Goal: Task Accomplishment & Management: Complete application form

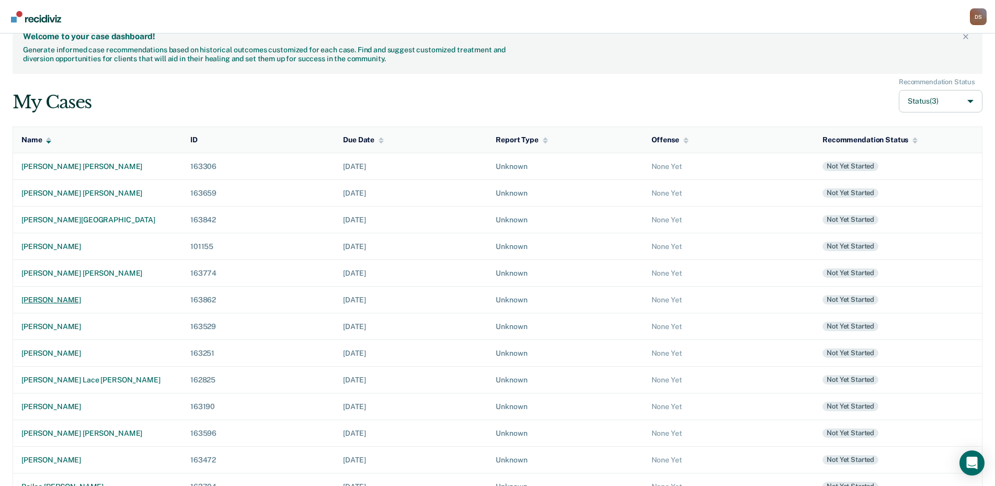
scroll to position [2, 0]
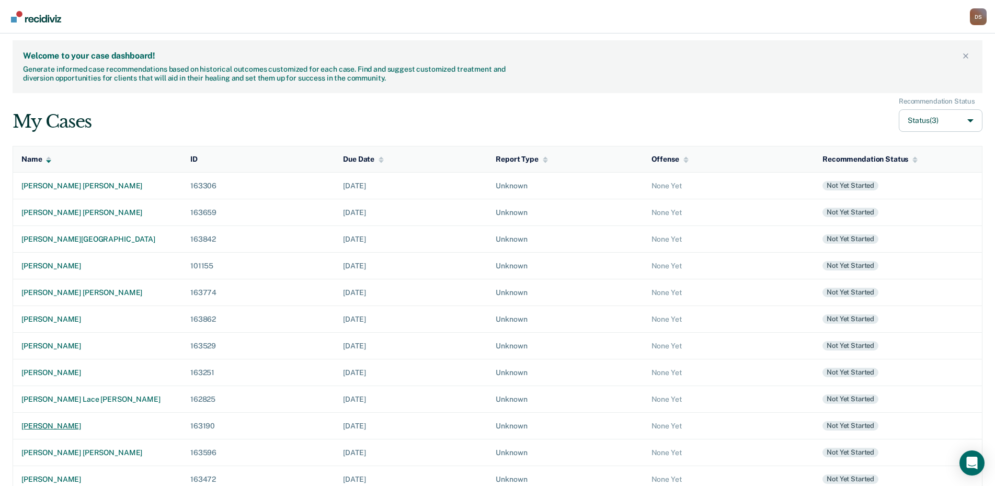
click at [50, 425] on div "[PERSON_NAME]" at bounding box center [97, 425] width 152 height 9
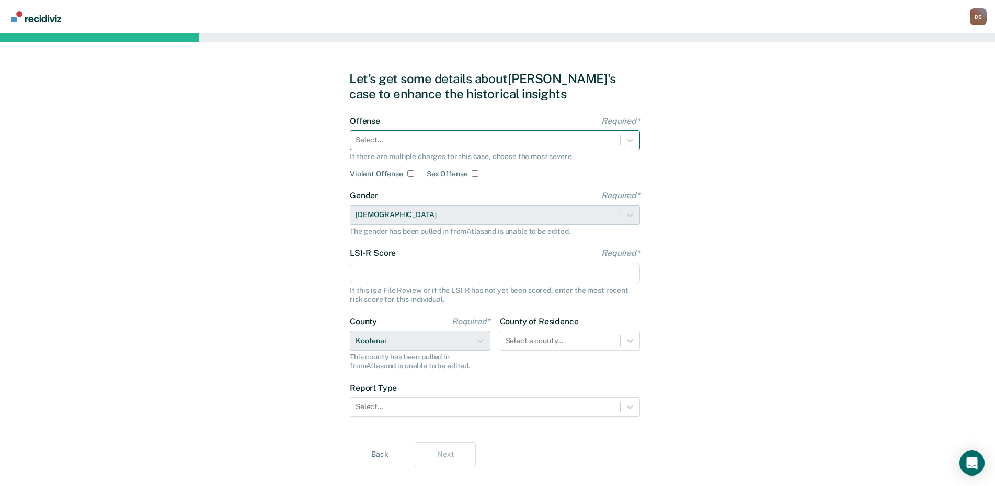
click at [371, 137] on div at bounding box center [484, 139] width 259 height 11
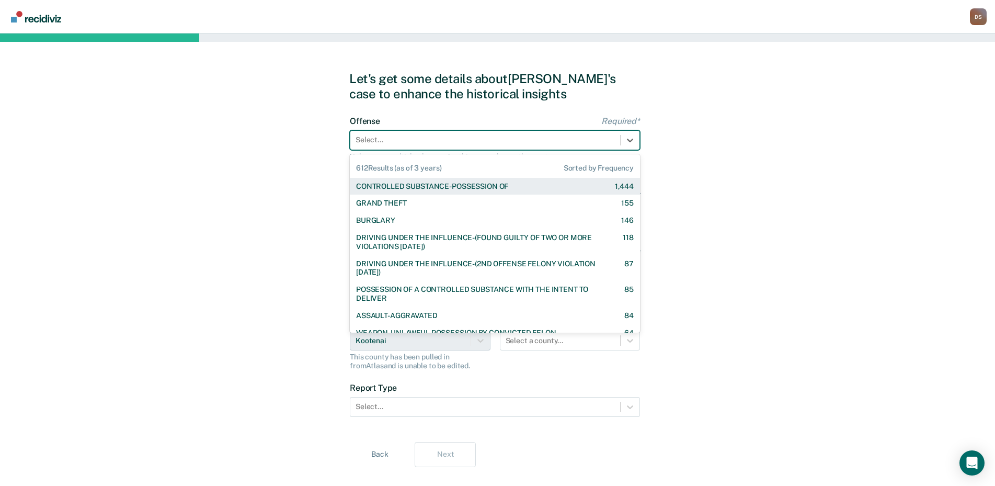
click at [438, 189] on div "CONTROLLED SUBSTANCE-POSSESSION OF" at bounding box center [432, 186] width 152 height 9
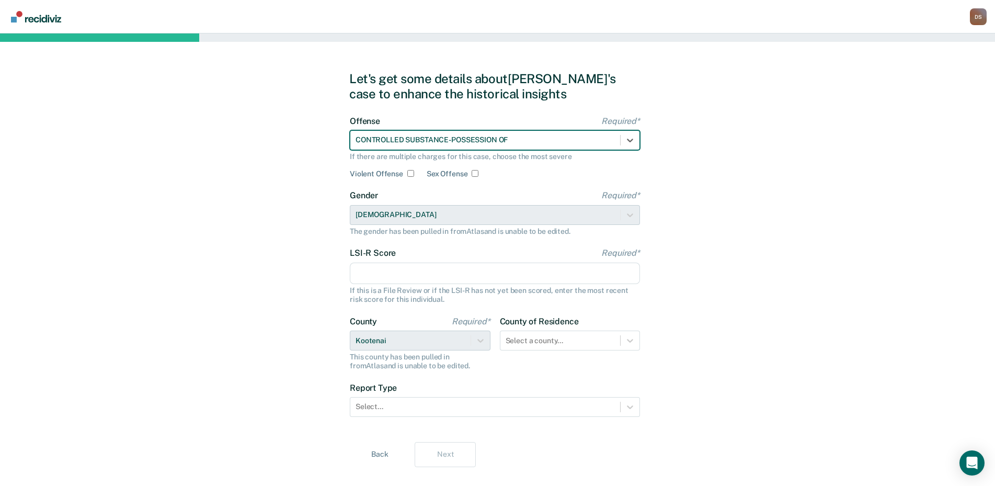
click at [365, 279] on input "LSI-R Score Required*" at bounding box center [495, 273] width 290 height 22
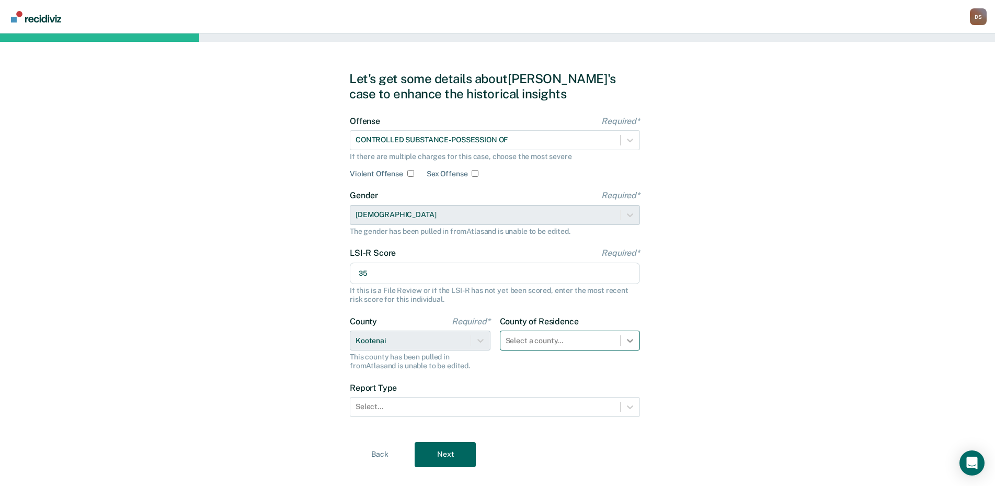
type input "35"
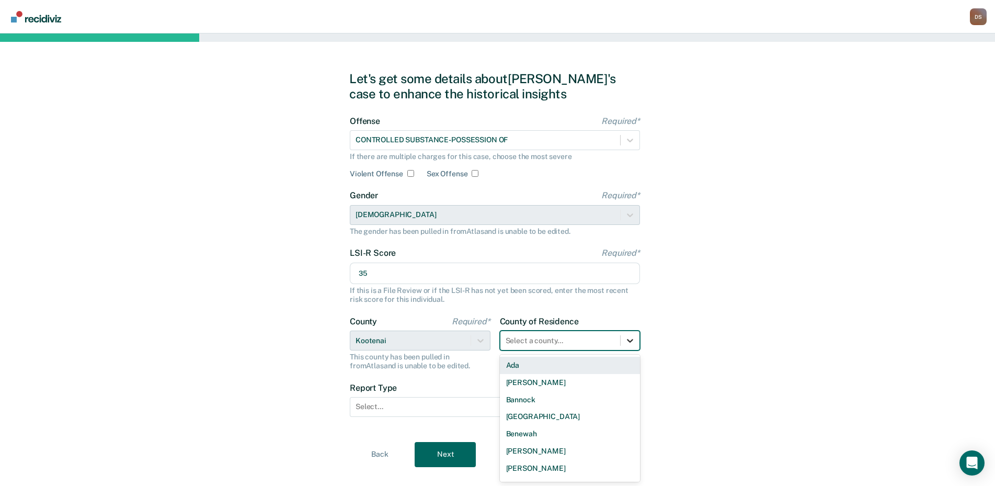
scroll to position [19, 0]
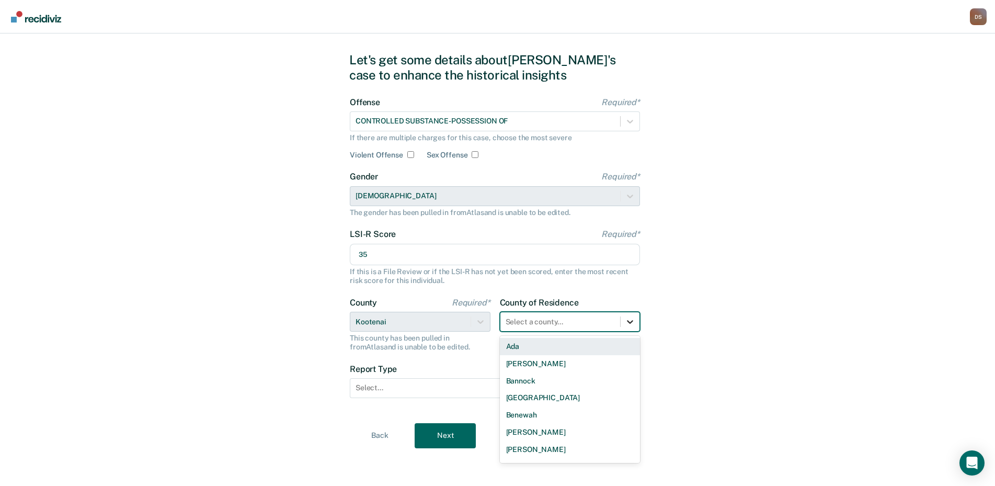
click at [630, 331] on div "44 results available. Use Up and Down to choose options, press Enter to select …" at bounding box center [570, 322] width 141 height 20
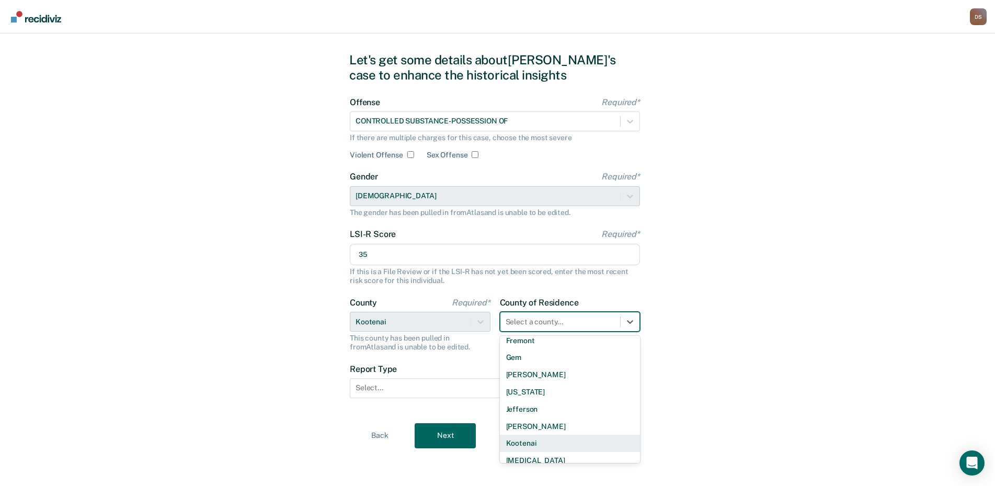
click at [525, 446] on div "Kootenai" at bounding box center [570, 442] width 141 height 17
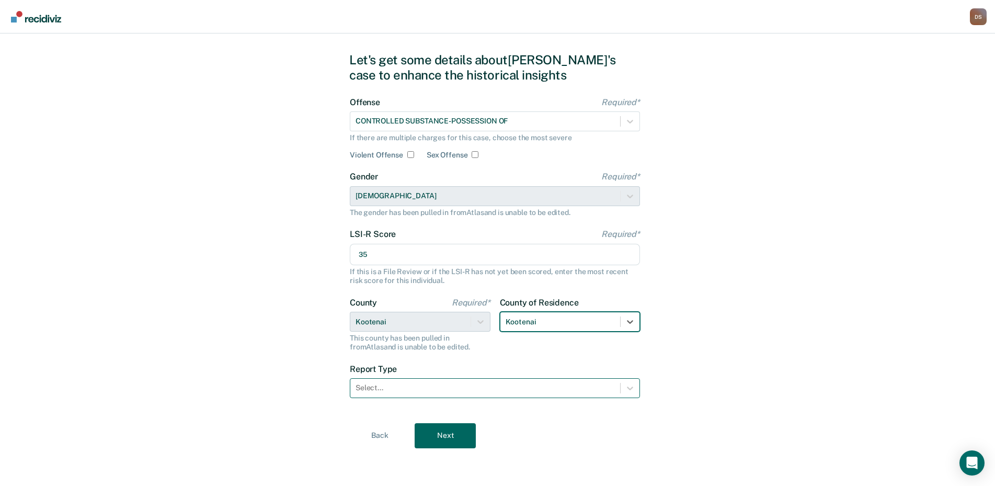
click at [372, 386] on div at bounding box center [484, 387] width 259 height 11
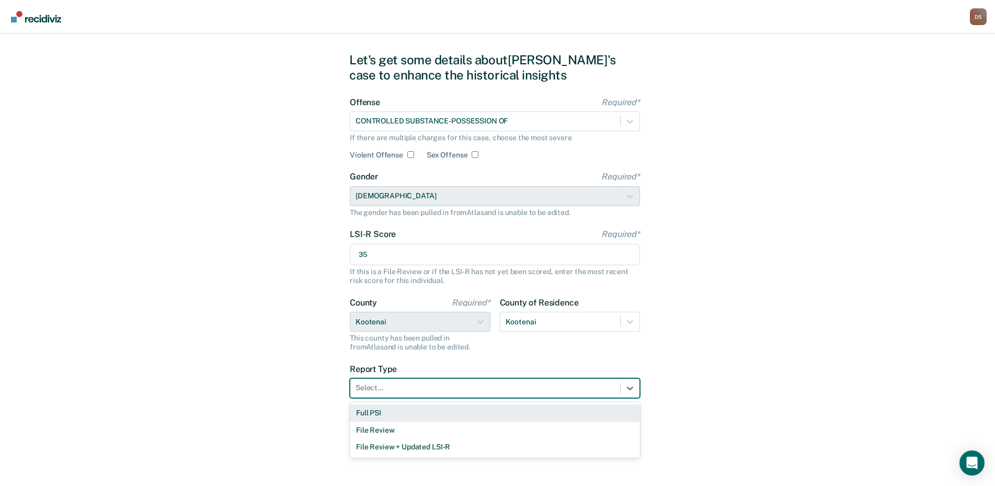
click at [383, 413] on div "Full PSI" at bounding box center [495, 412] width 290 height 17
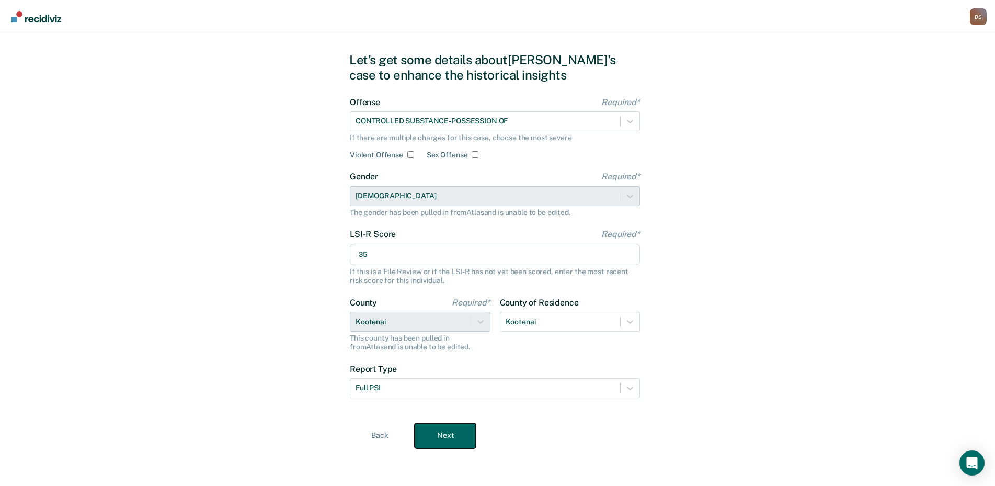
click at [452, 440] on button "Next" at bounding box center [444, 435] width 61 height 25
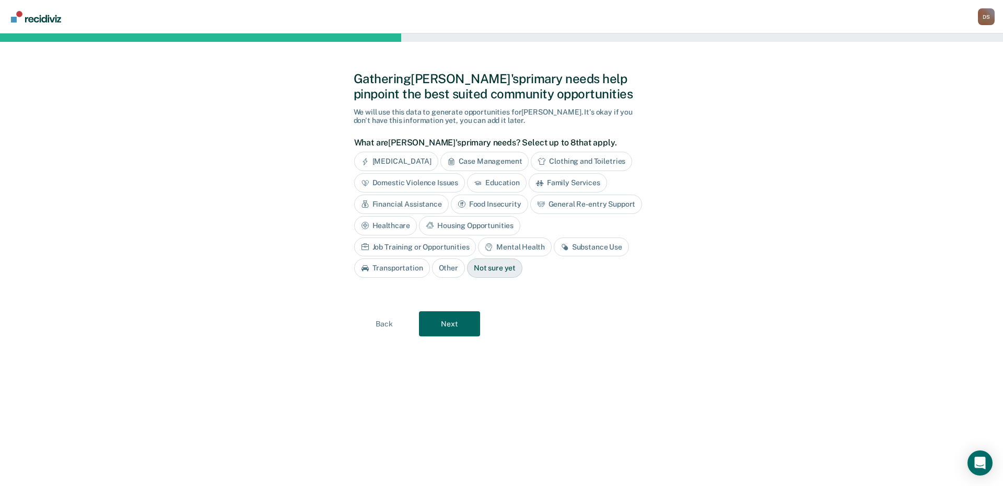
click at [407, 205] on div "Financial Assistance" at bounding box center [401, 203] width 95 height 19
click at [503, 202] on div "Food Insecurity" at bounding box center [501, 203] width 77 height 19
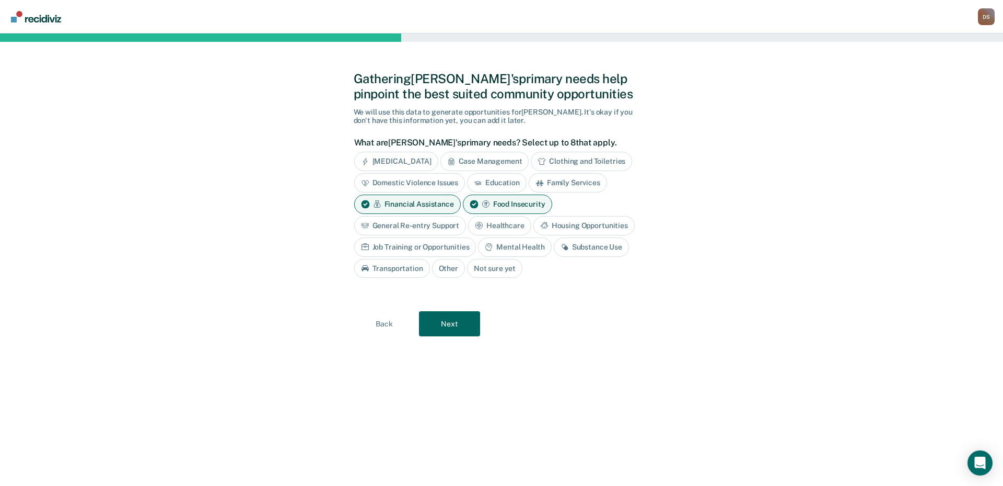
click at [581, 225] on div "Housing Opportunities" at bounding box center [584, 225] width 101 height 19
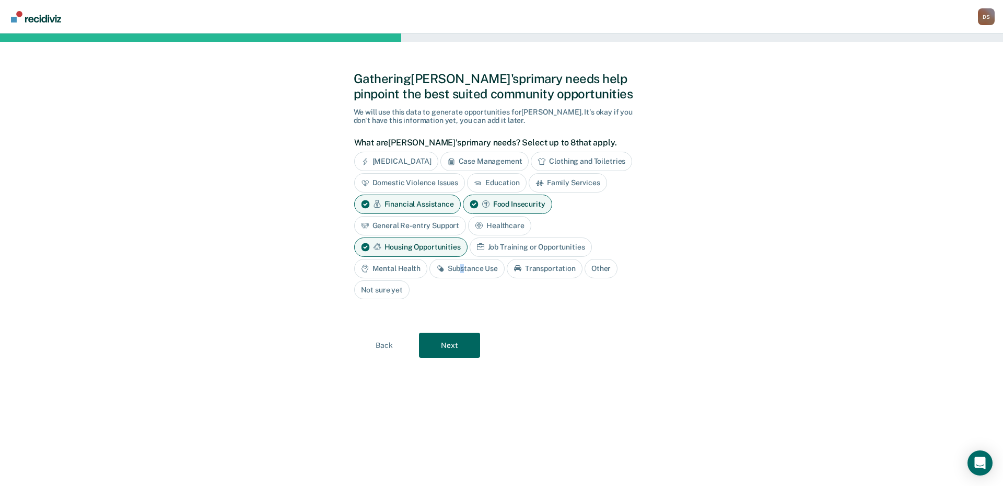
click at [463, 270] on div "Substance Use" at bounding box center [467, 268] width 75 height 19
click at [549, 266] on div "Transportation" at bounding box center [557, 268] width 76 height 19
click at [449, 342] on button "Next" at bounding box center [449, 345] width 61 height 25
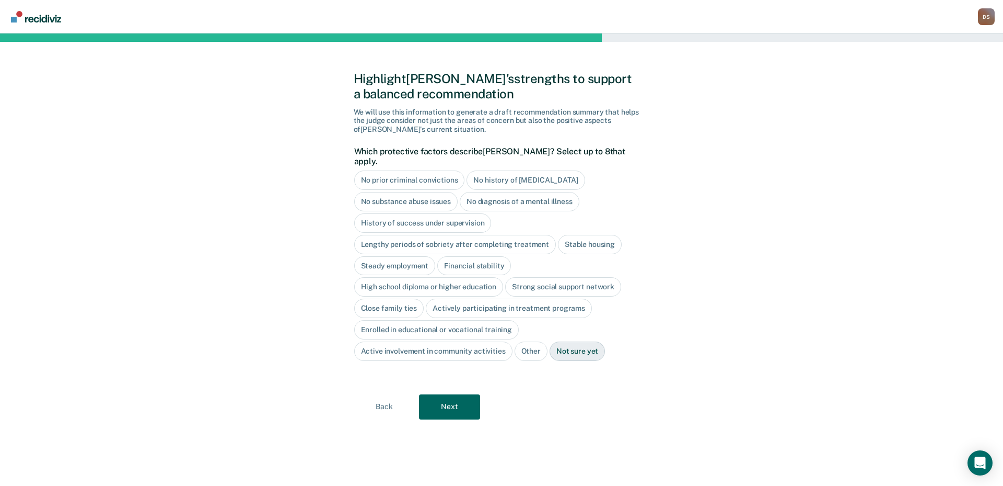
click at [506, 170] on div "No history of [MEDICAL_DATA]" at bounding box center [526, 179] width 118 height 19
click at [447, 278] on div "High school diploma or higher education" at bounding box center [428, 287] width 149 height 19
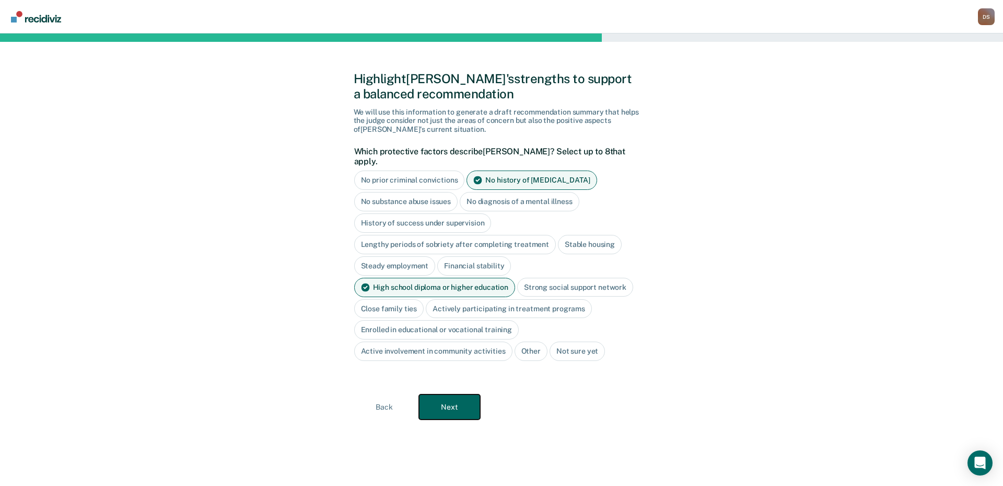
click at [459, 396] on button "Next" at bounding box center [449, 406] width 61 height 25
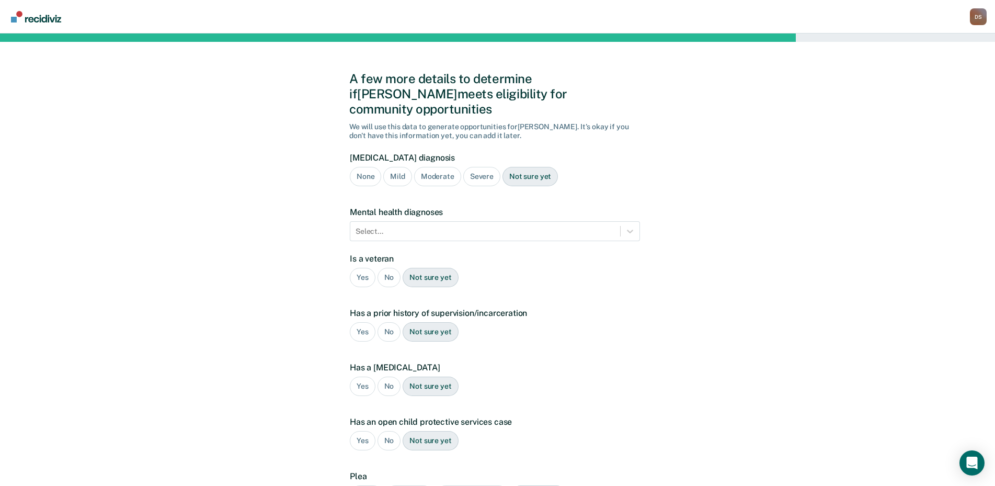
click at [475, 167] on div "Severe" at bounding box center [481, 176] width 37 height 19
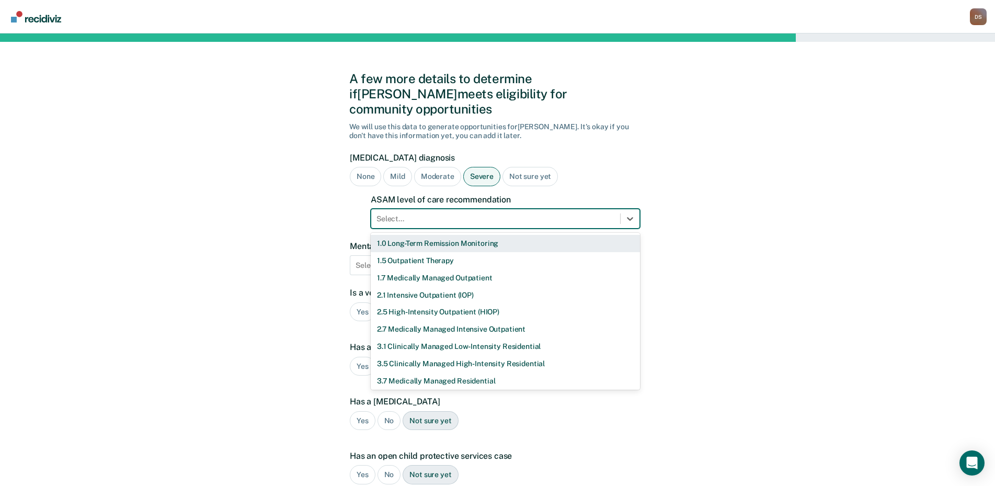
click at [390, 213] on div at bounding box center [495, 218] width 238 height 11
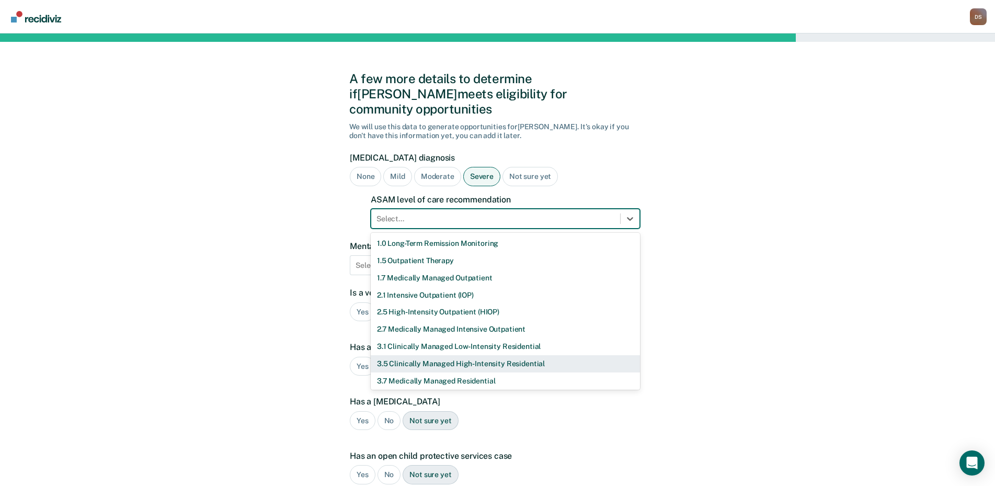
click at [420, 355] on div "3.5 Clinically Managed High-Intensity Residential" at bounding box center [505, 363] width 269 height 17
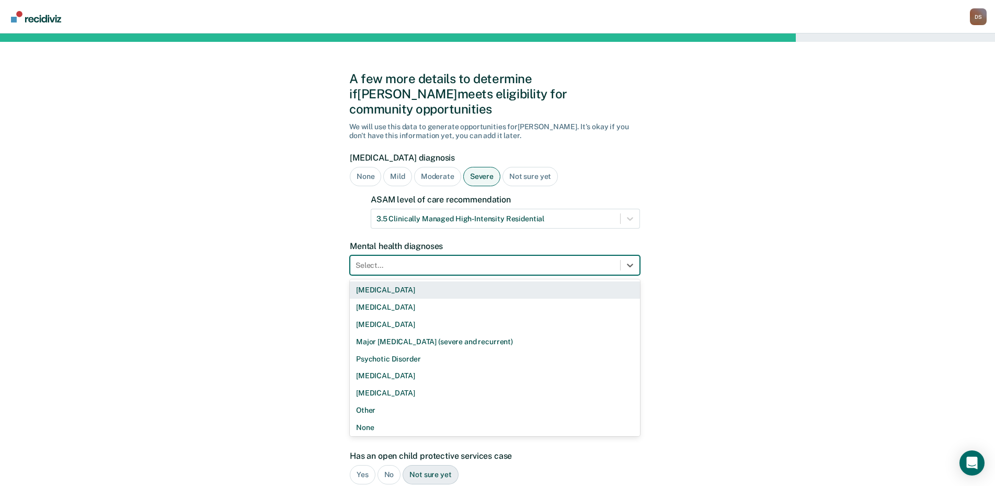
click at [400, 260] on div at bounding box center [484, 265] width 259 height 11
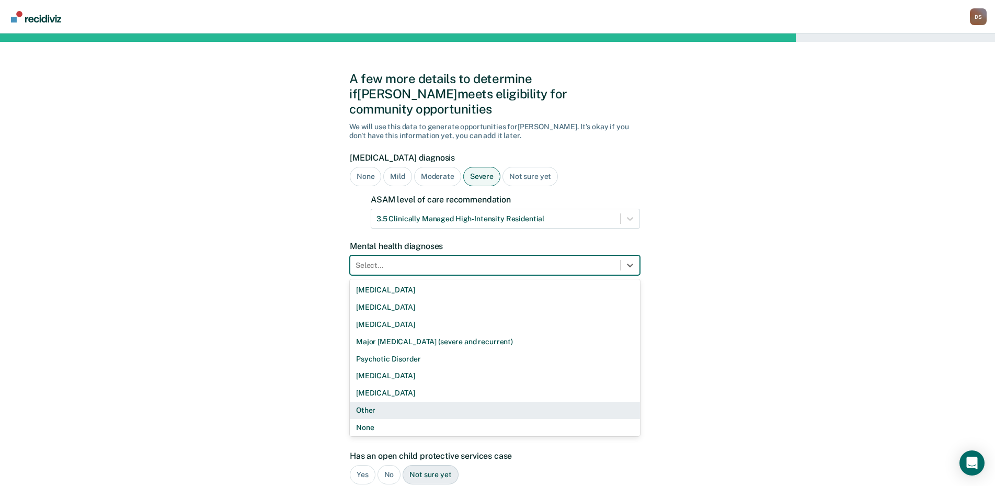
click at [395, 401] on div "Other" at bounding box center [495, 409] width 290 height 17
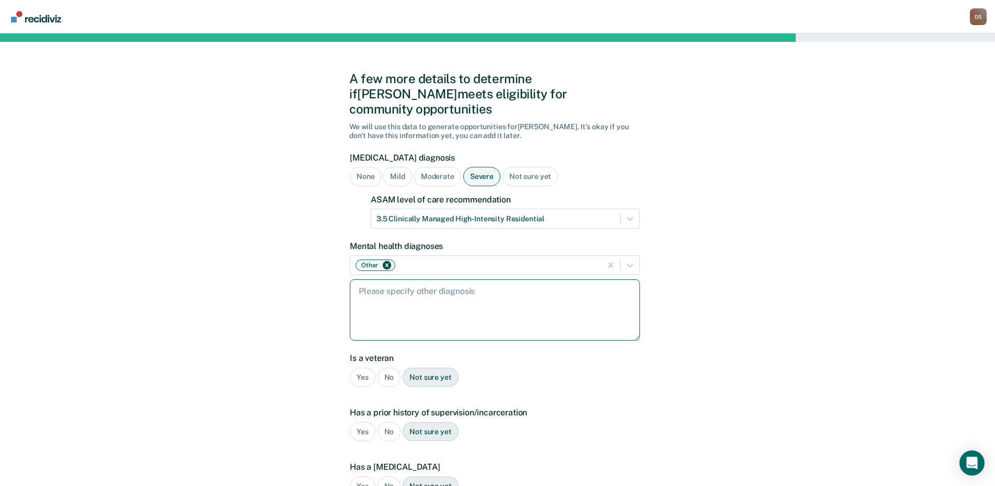
click at [376, 286] on textarea at bounding box center [495, 309] width 290 height 61
type textarea "Avoidance [MEDICAL_DATA], [MEDICAL_DATA], anxiety, and [MEDICAL_DATA]"
click at [391, 367] on div "No" at bounding box center [389, 376] width 24 height 19
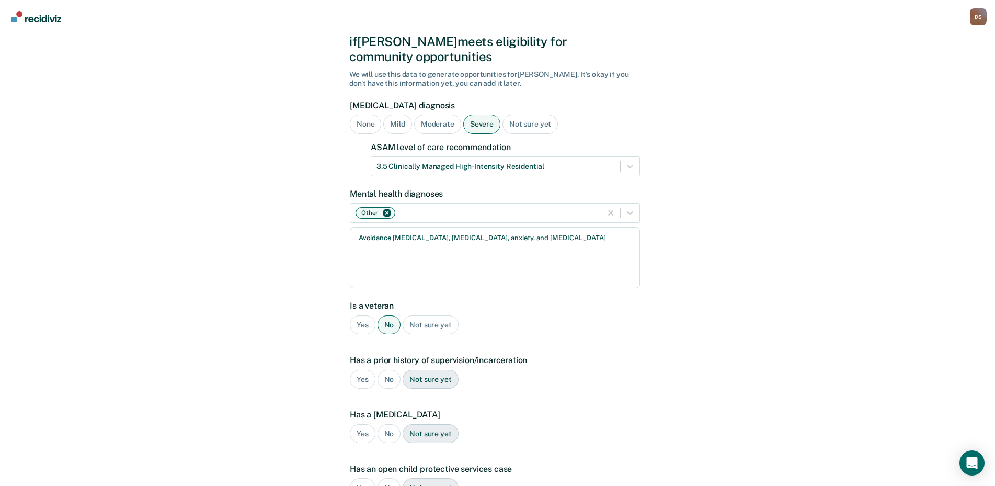
scroll to position [105, 0]
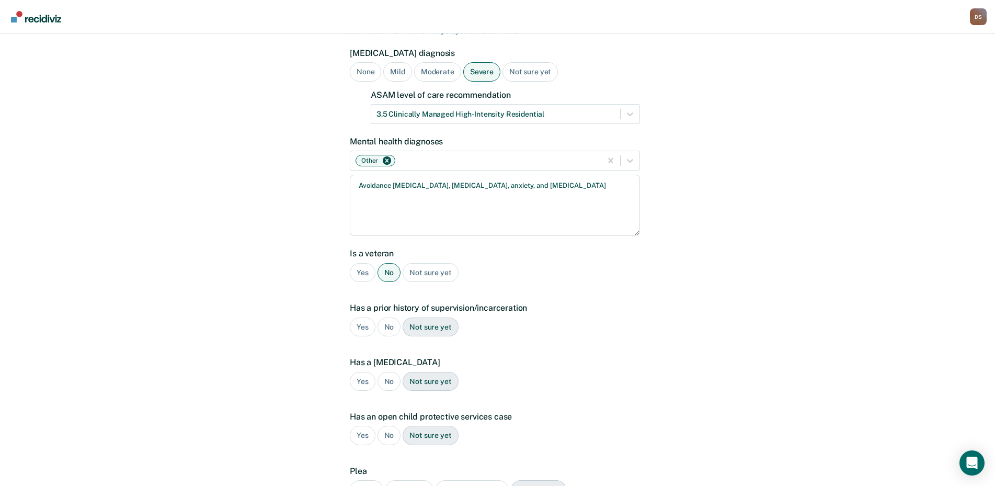
click at [363, 317] on div "Yes" at bounding box center [363, 326] width 26 height 19
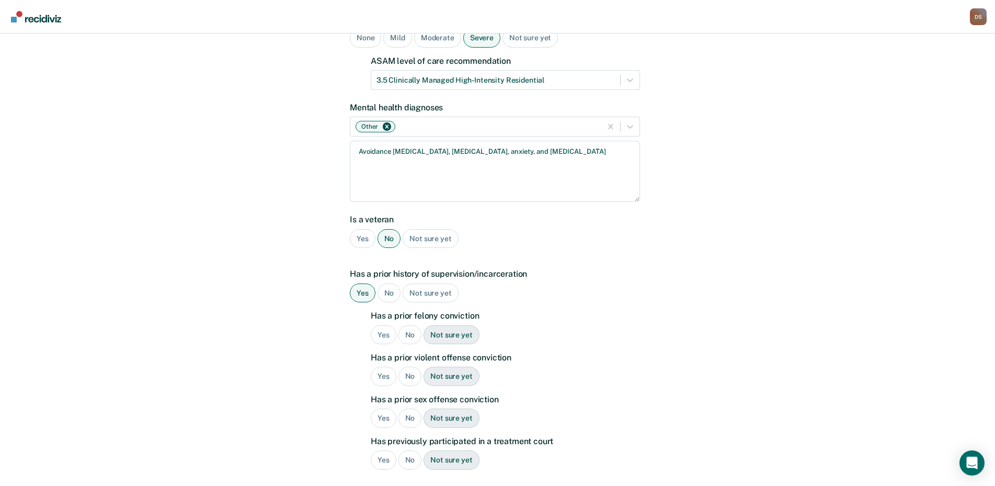
scroll to position [157, 0]
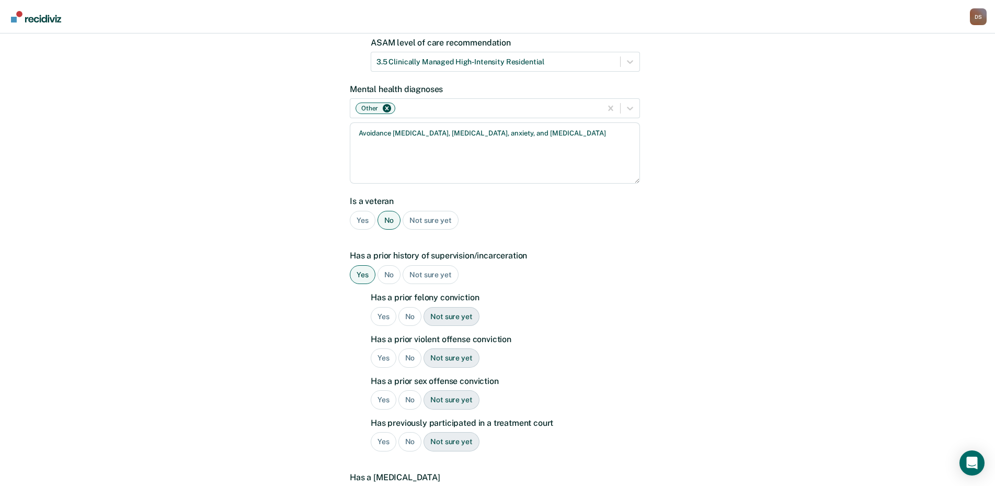
click at [380, 307] on div "Yes" at bounding box center [384, 316] width 26 height 19
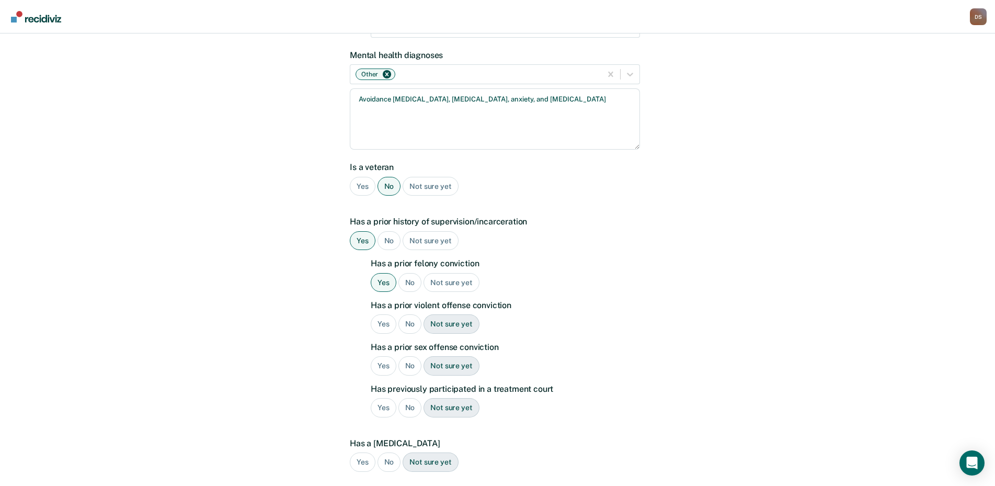
scroll to position [209, 0]
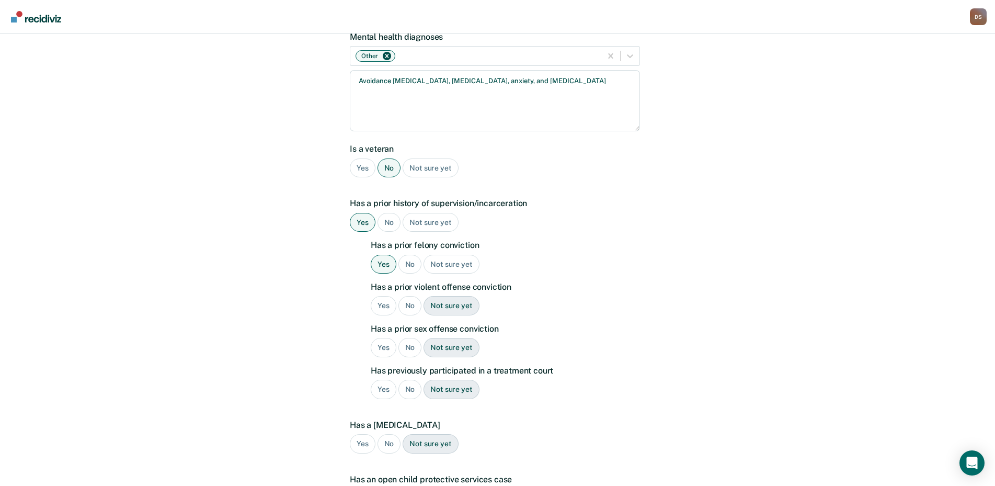
click at [406, 296] on div "No" at bounding box center [410, 305] width 24 height 19
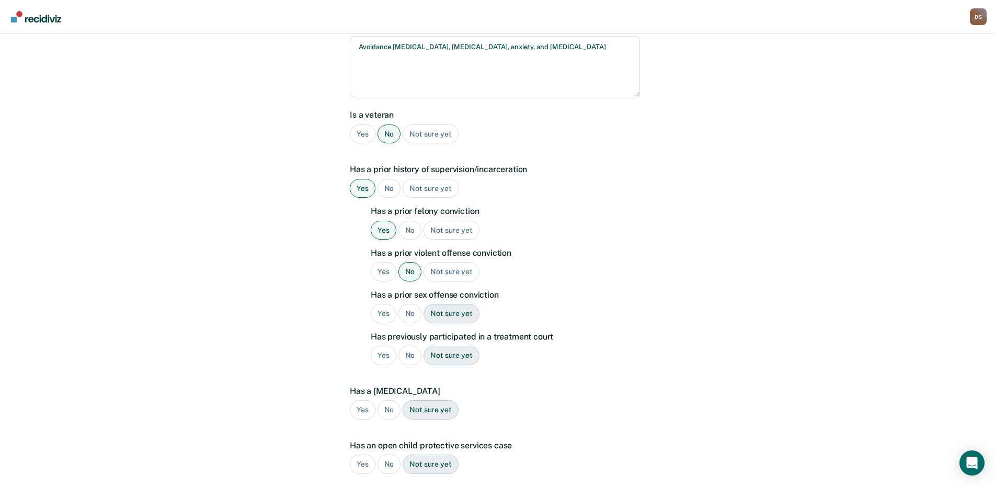
scroll to position [261, 0]
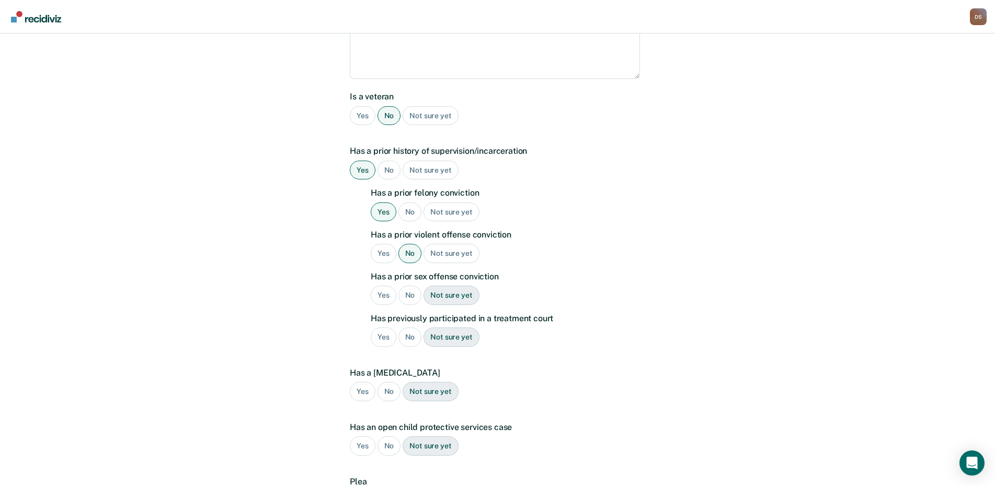
click at [409, 285] on div "No" at bounding box center [410, 294] width 24 height 19
click at [409, 327] on div "No" at bounding box center [410, 336] width 24 height 19
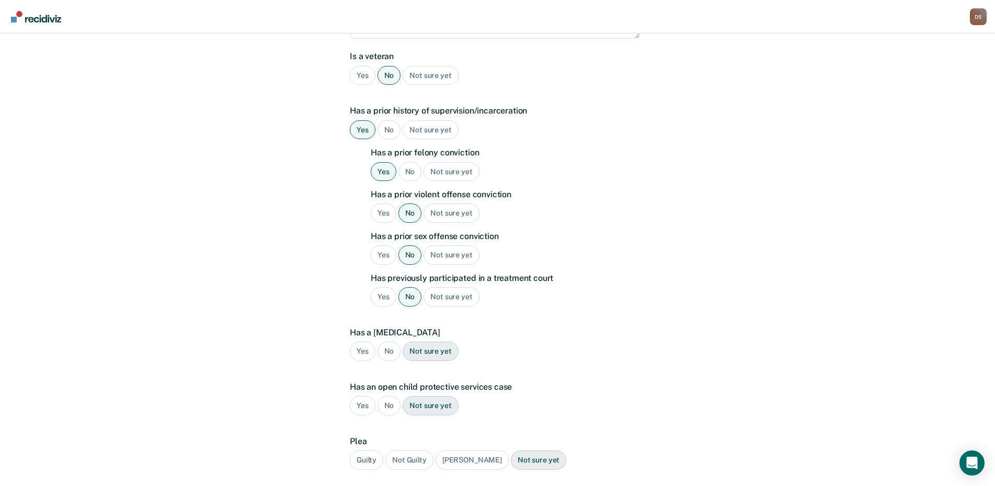
scroll to position [314, 0]
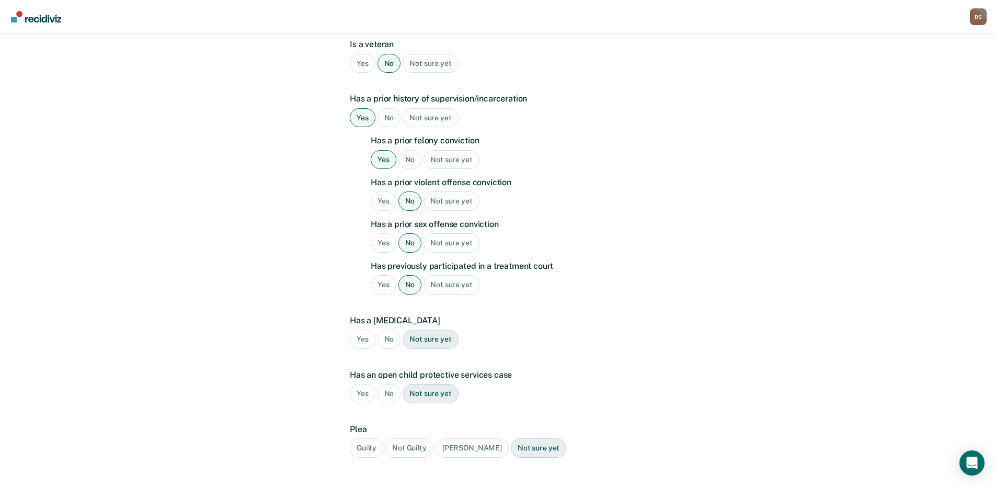
click at [386, 329] on div "No" at bounding box center [389, 338] width 24 height 19
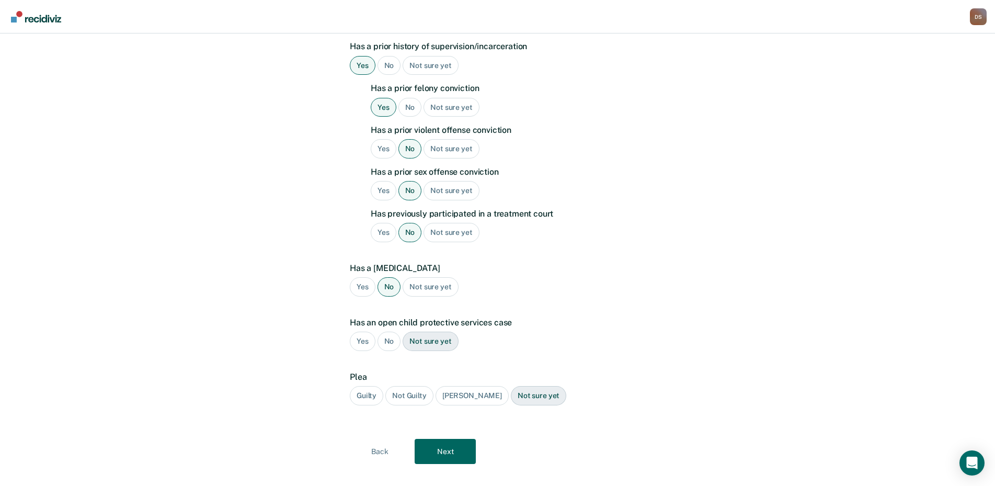
click at [386, 331] on div "No" at bounding box center [389, 340] width 24 height 19
click at [362, 385] on div "Guilty" at bounding box center [366, 394] width 33 height 19
click at [443, 438] on button "Next" at bounding box center [444, 450] width 61 height 25
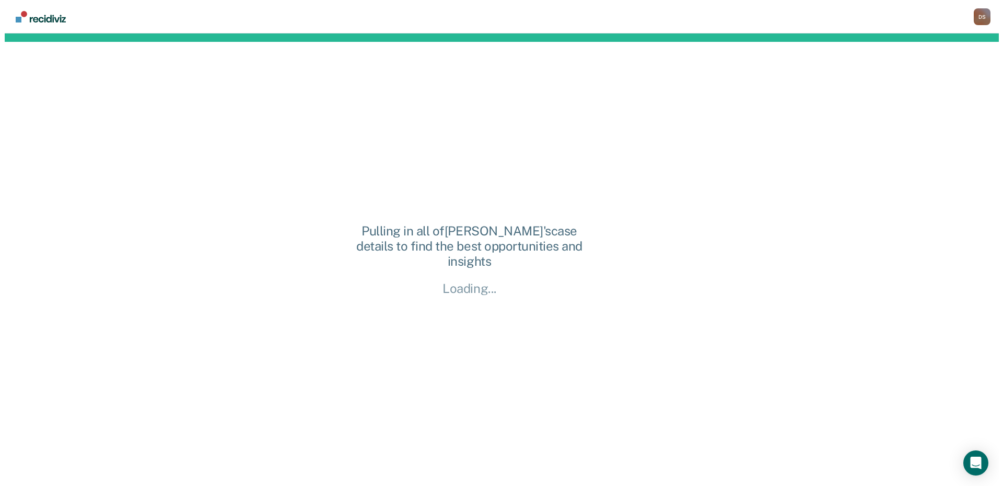
scroll to position [0, 0]
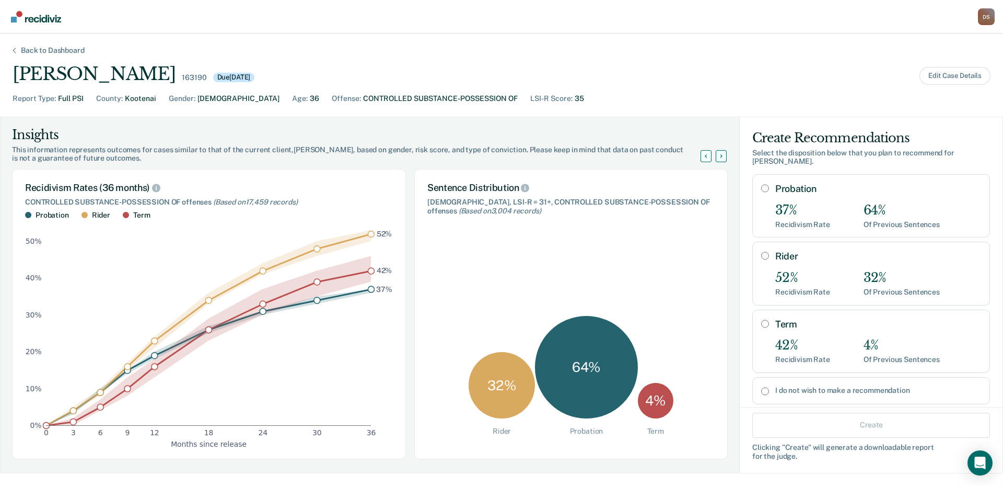
click at [762, 251] on input "Rider" at bounding box center [766, 255] width 8 height 8
radio input "true"
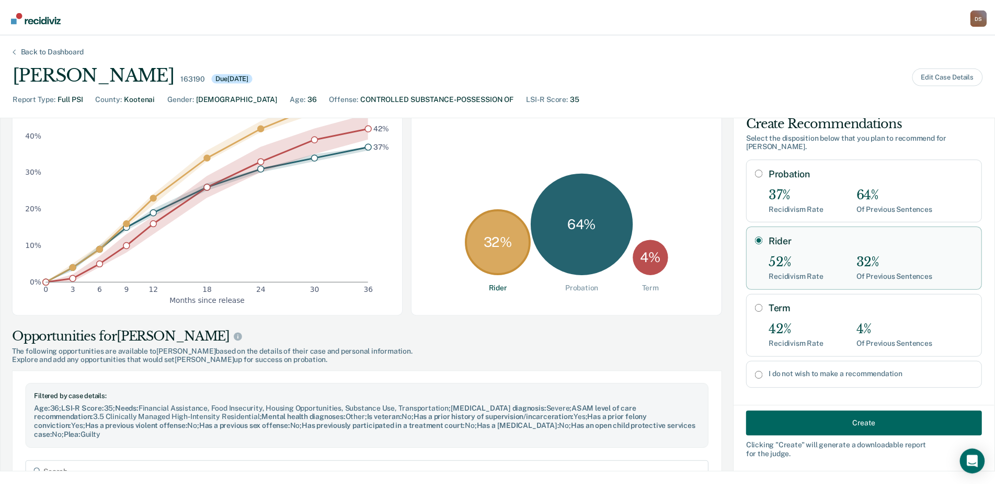
scroll to position [157, 0]
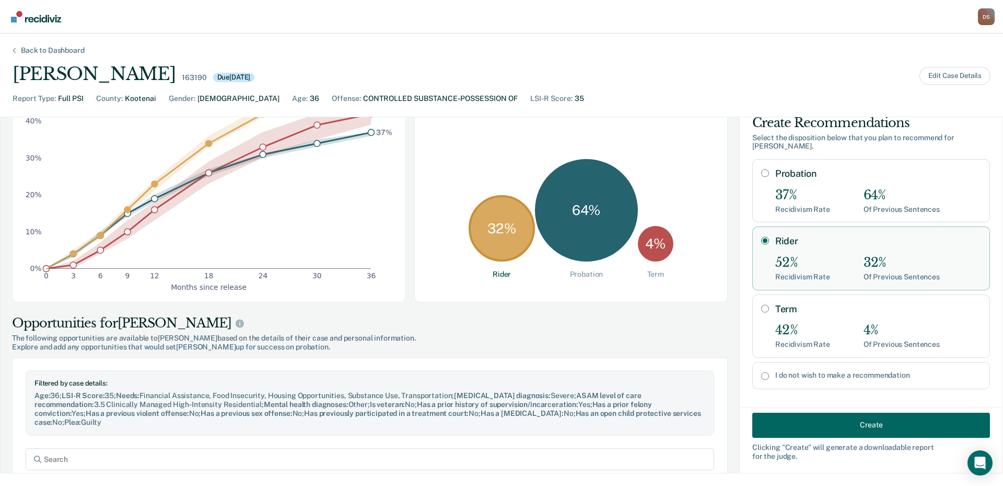
click at [762, 304] on input "Term" at bounding box center [766, 308] width 8 height 8
radio input "true"
click at [762, 236] on input "Rider" at bounding box center [766, 240] width 8 height 8
radio input "true"
click at [762, 304] on input "Term" at bounding box center [766, 308] width 8 height 8
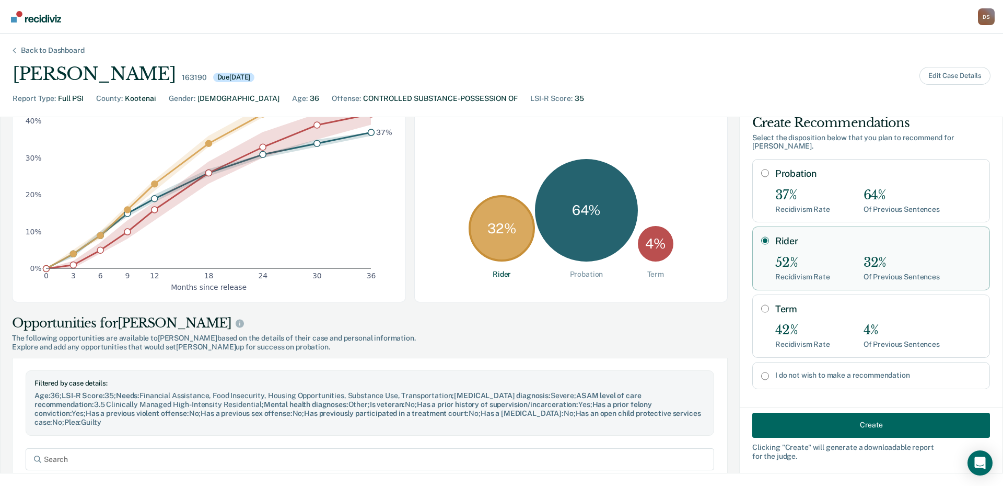
radio input "true"
radio input "false"
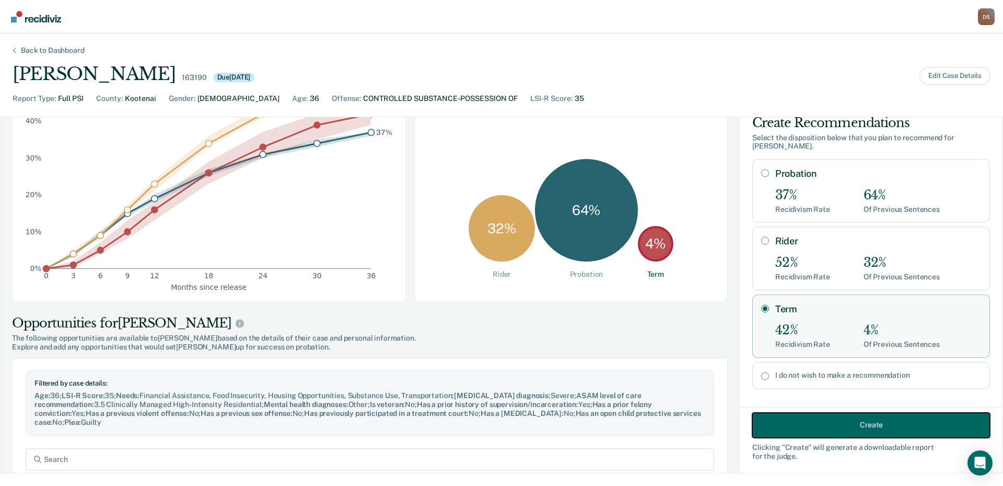
click at [835, 424] on button "Create" at bounding box center [872, 424] width 238 height 25
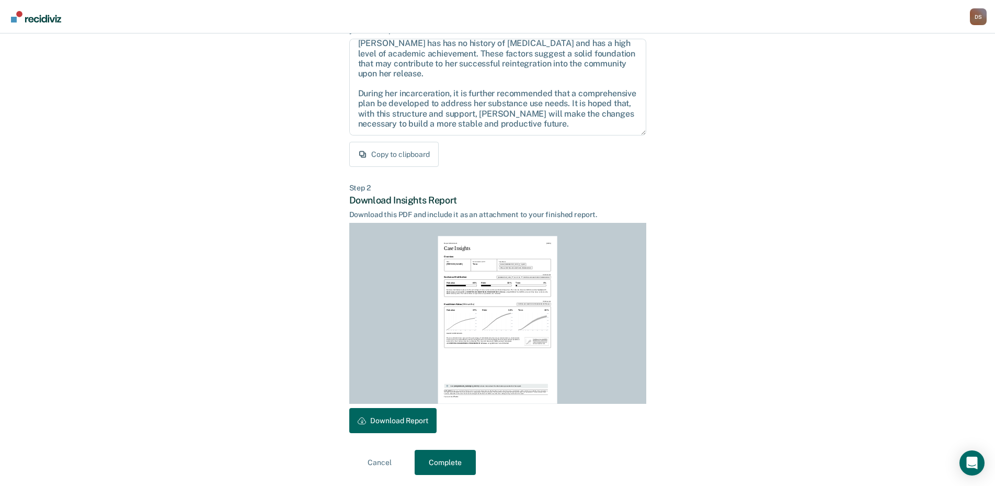
scroll to position [110, 0]
click at [404, 425] on button "Download Report" at bounding box center [392, 418] width 87 height 25
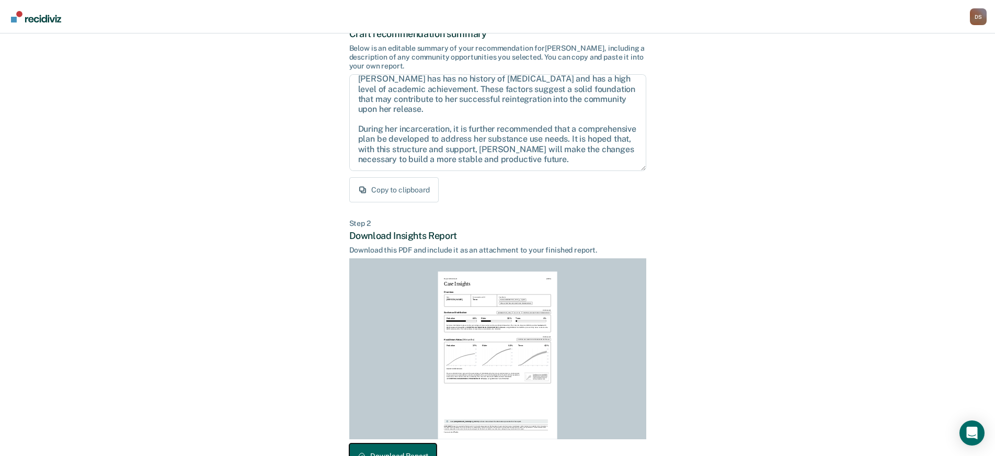
scroll to position [140, 0]
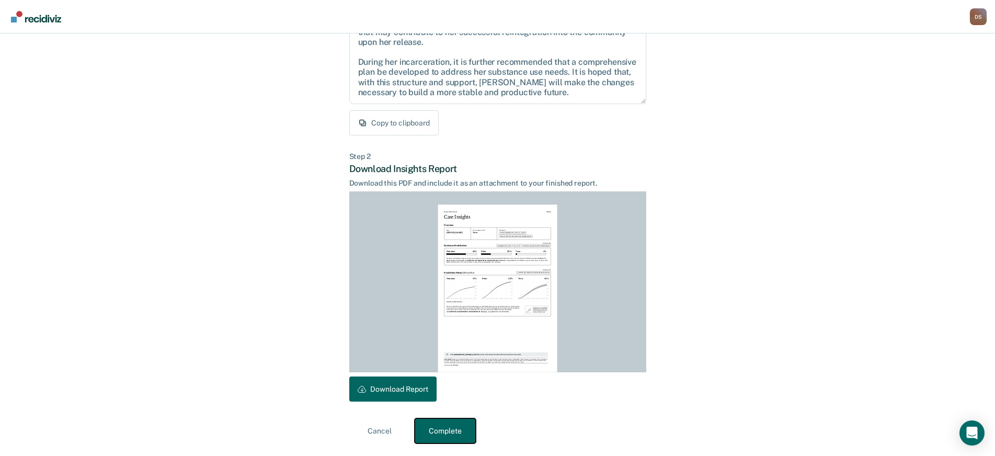
click at [452, 429] on button "Complete" at bounding box center [444, 430] width 61 height 25
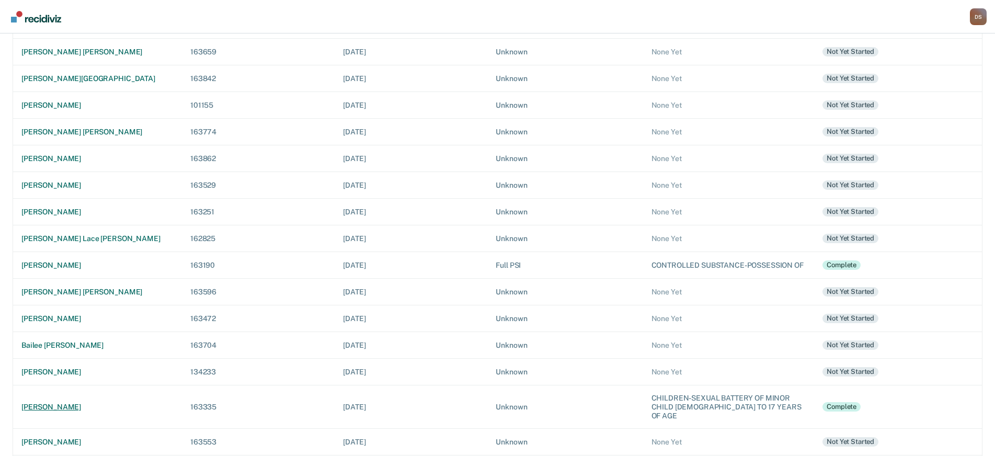
scroll to position [144, 0]
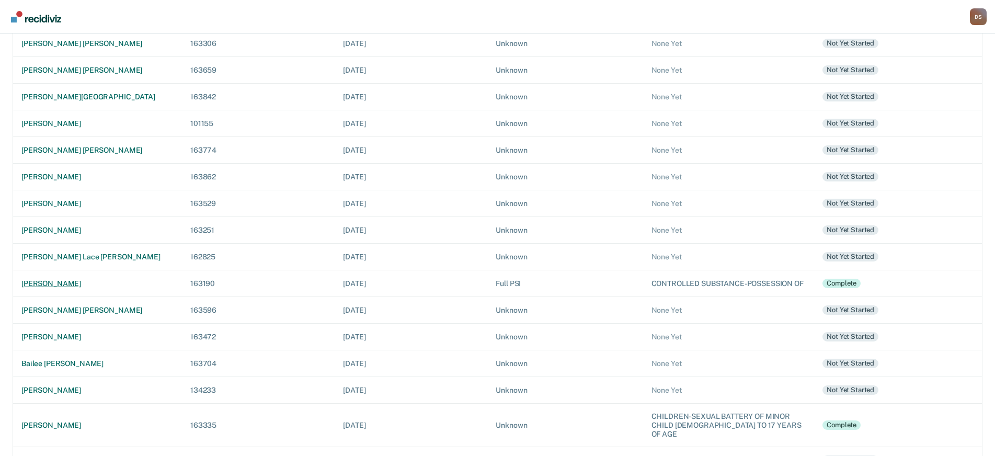
click at [58, 287] on div "[PERSON_NAME]" at bounding box center [97, 283] width 152 height 9
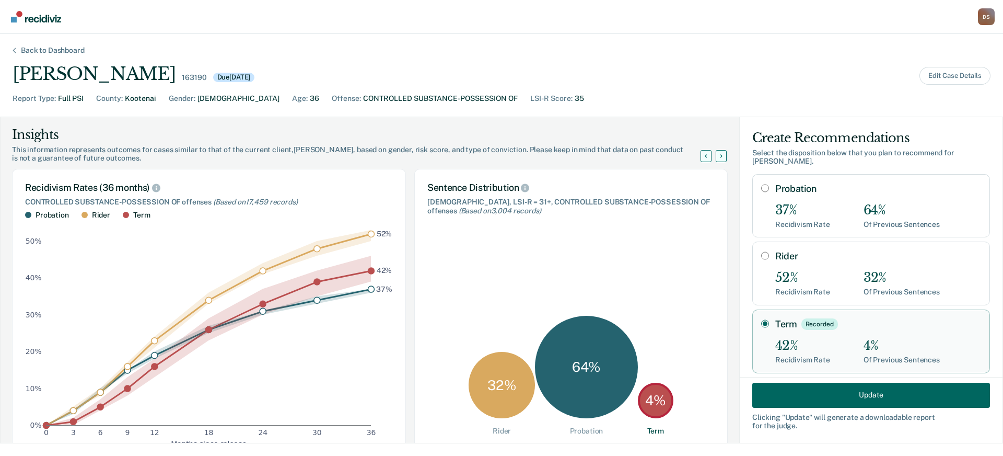
click at [762, 251] on input "Rider" at bounding box center [766, 255] width 8 height 8
radio input "true"
radio input "false"
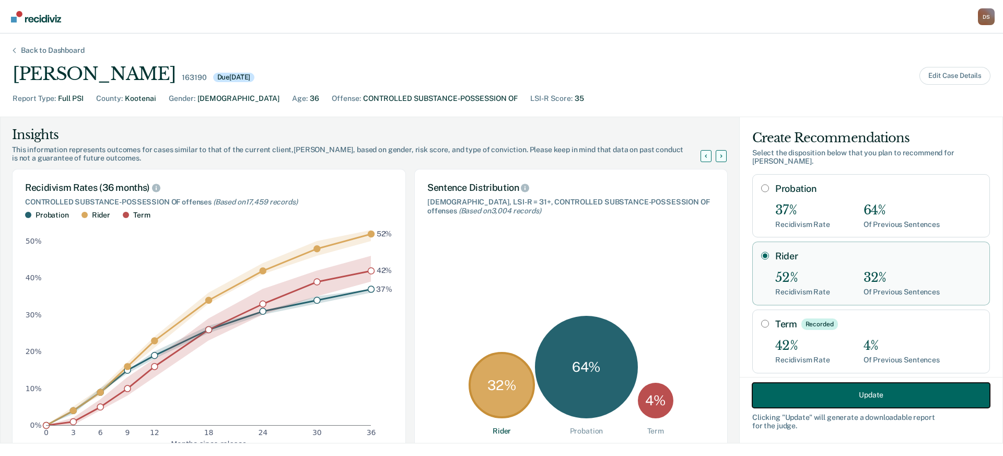
click at [826, 392] on button "Update" at bounding box center [872, 394] width 238 height 25
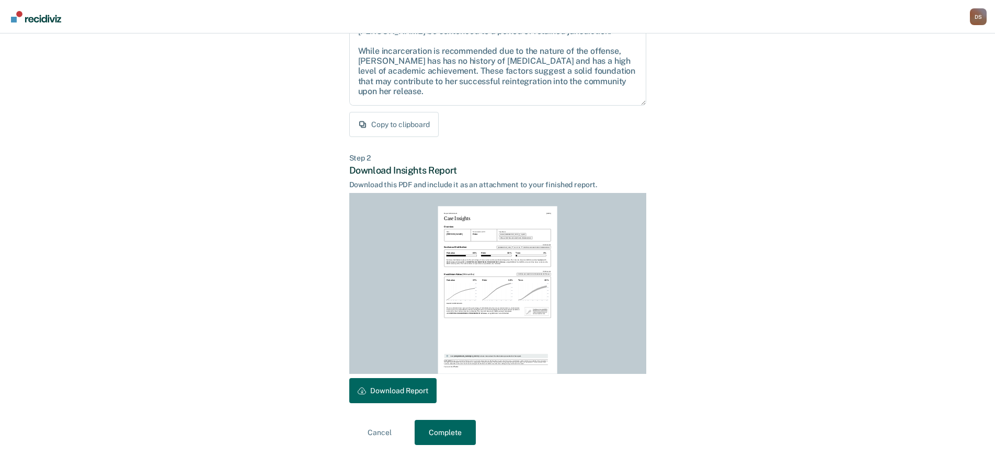
scroll to position [140, 0]
click at [405, 382] on button "Download Report" at bounding box center [392, 388] width 87 height 25
click at [456, 432] on button "Complete" at bounding box center [444, 430] width 61 height 25
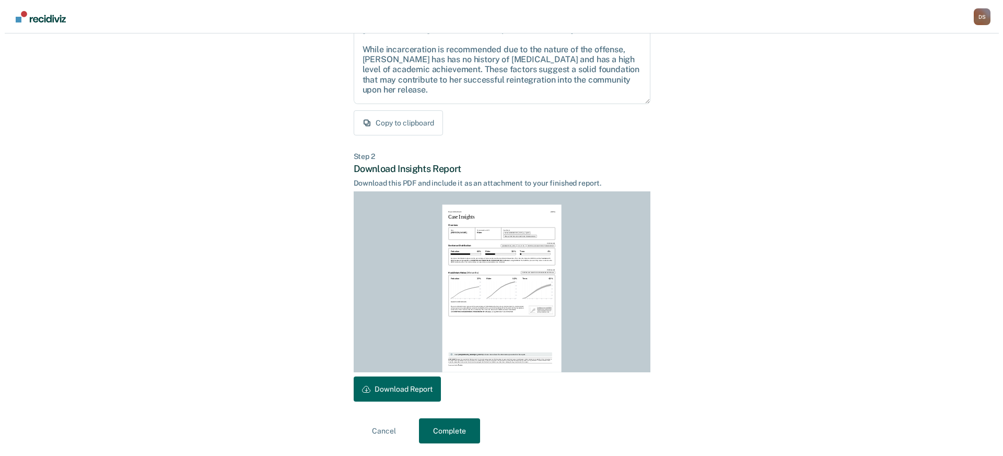
scroll to position [0, 0]
